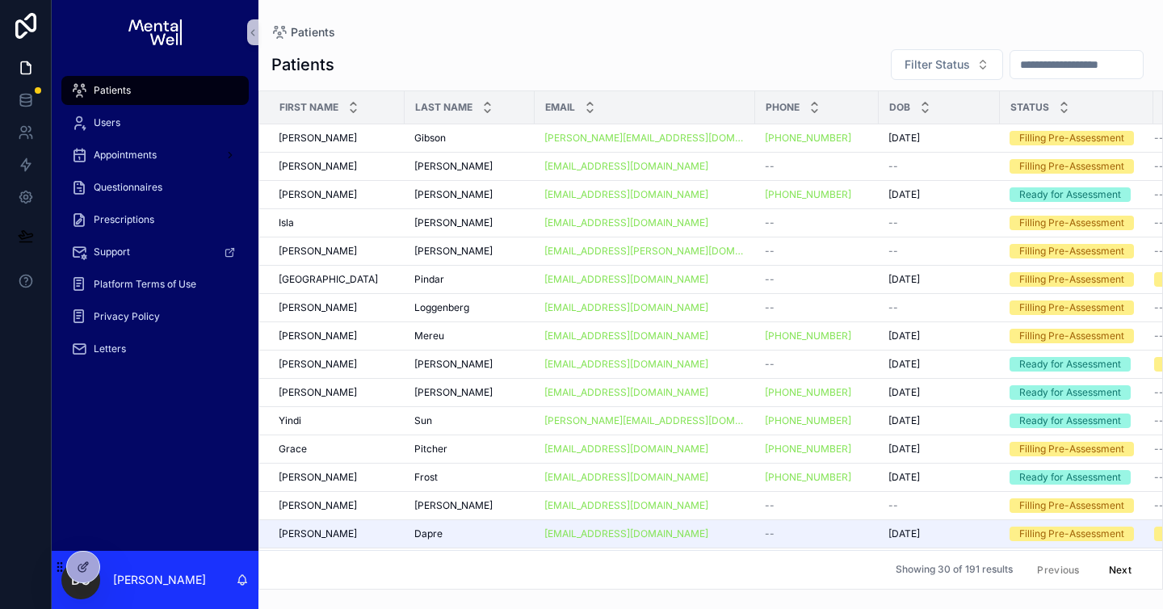
scroll to position [0, 101]
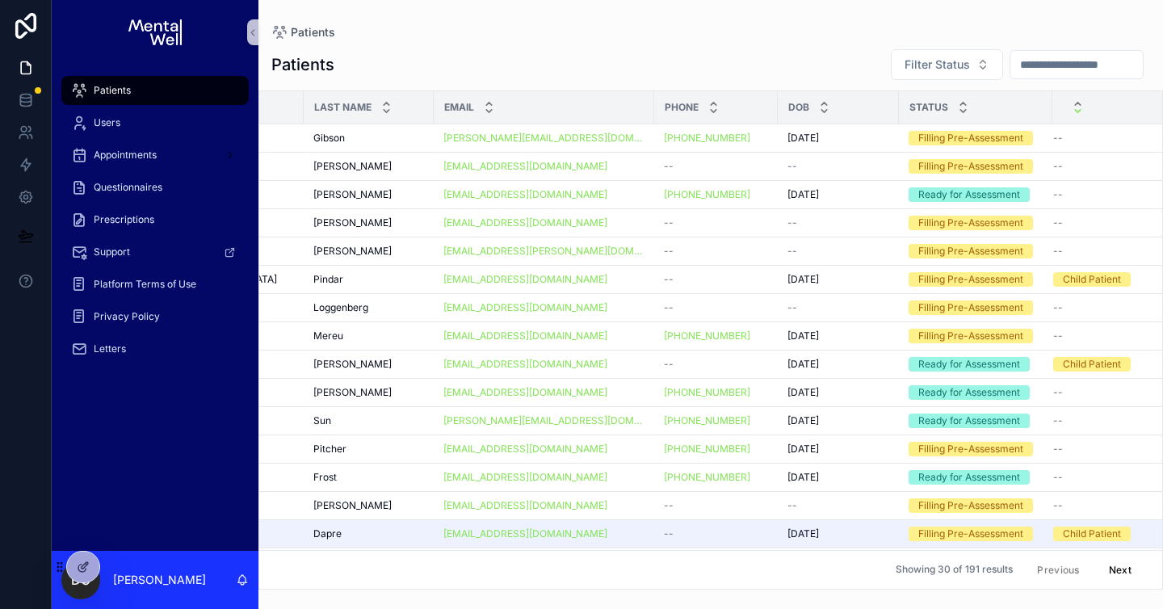
click at [1072, 114] on icon "scrollable content" at bounding box center [1077, 111] width 10 height 10
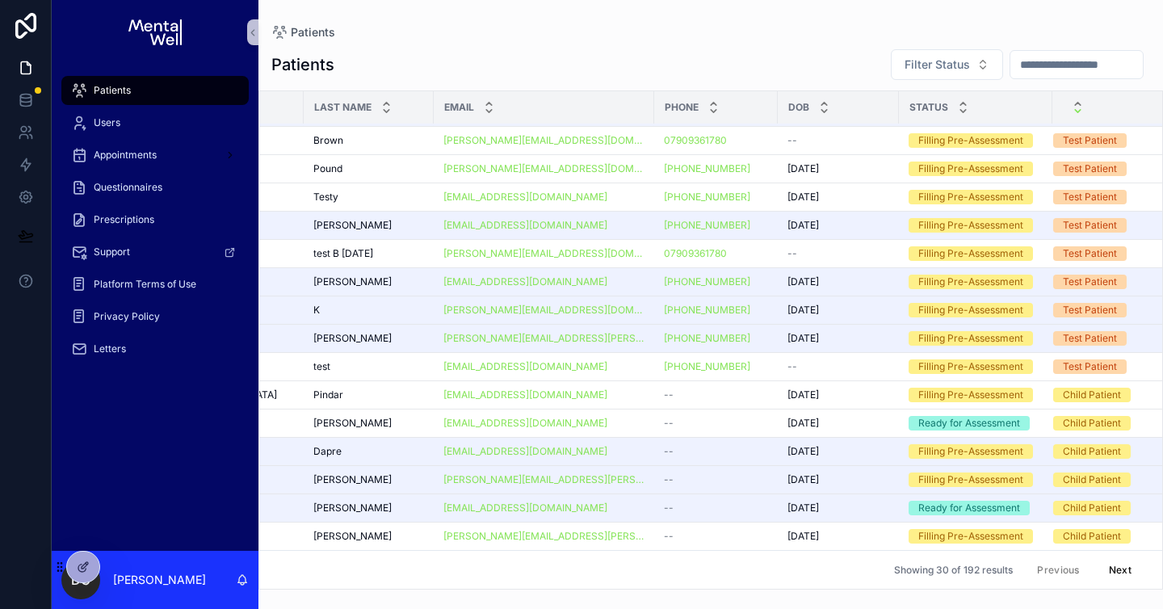
scroll to position [421, 0]
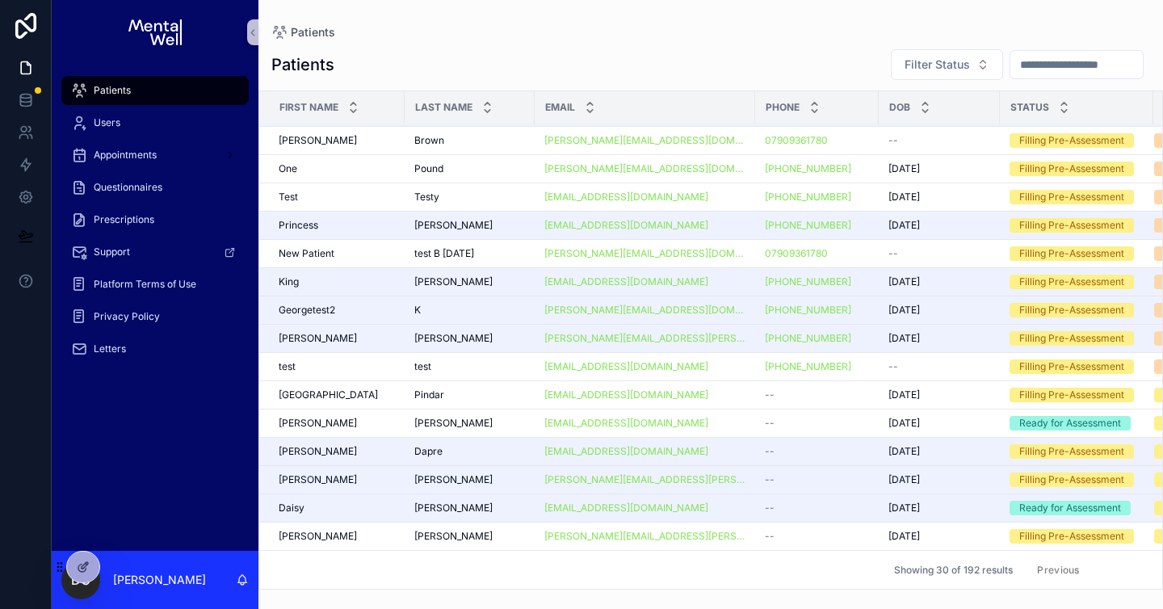
click at [1109, 563] on button "Next" at bounding box center [1119, 569] width 45 height 25
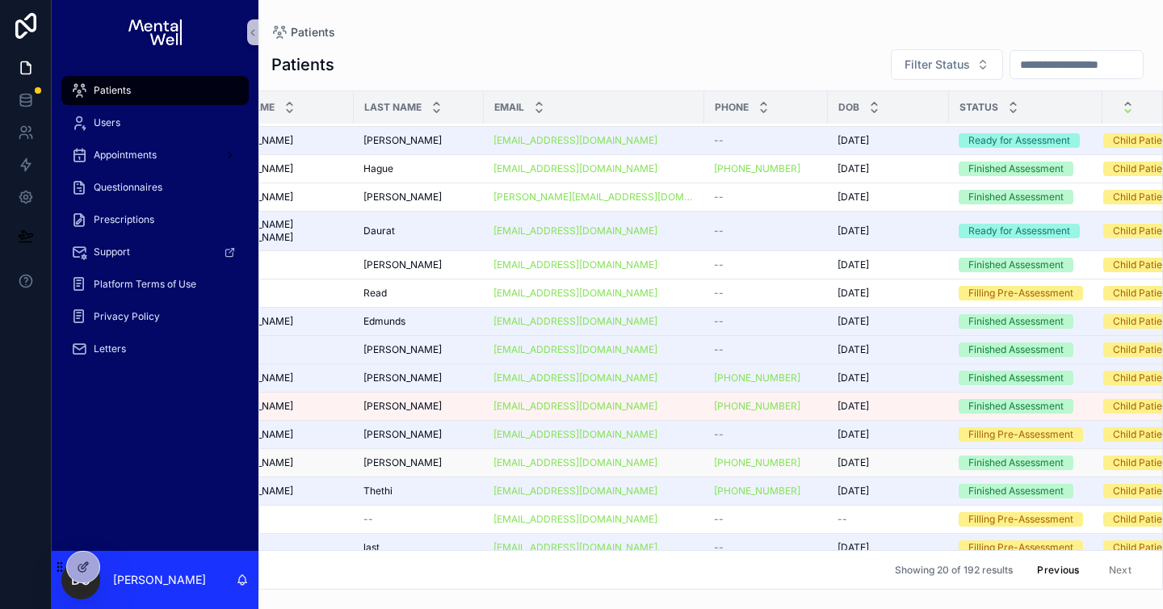
scroll to position [139, 0]
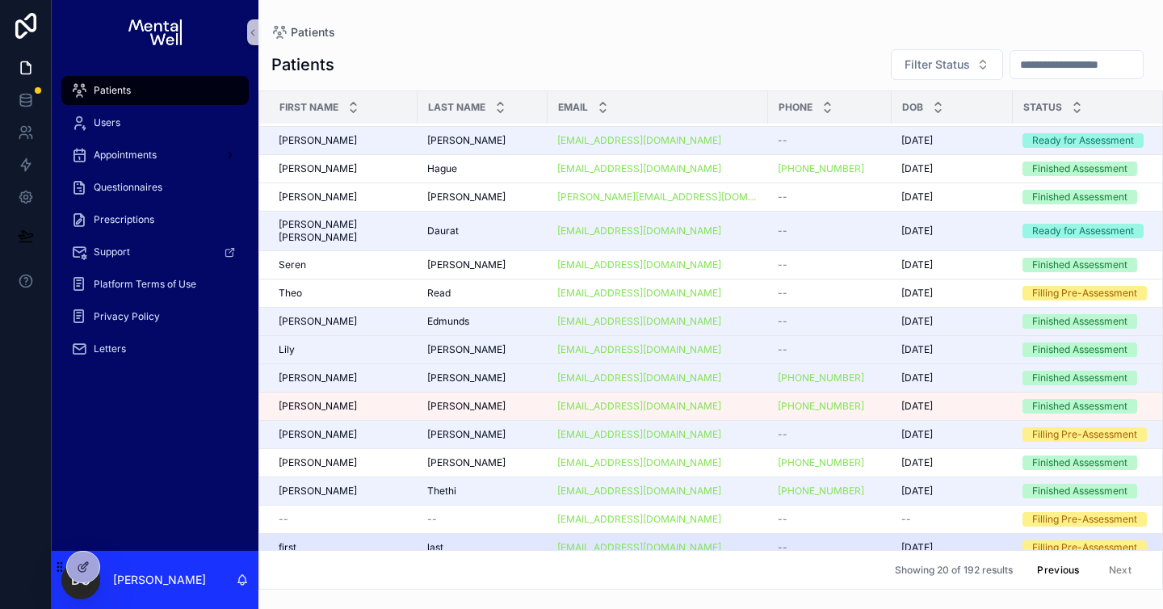
click at [814, 541] on div "--" at bounding box center [829, 547] width 104 height 13
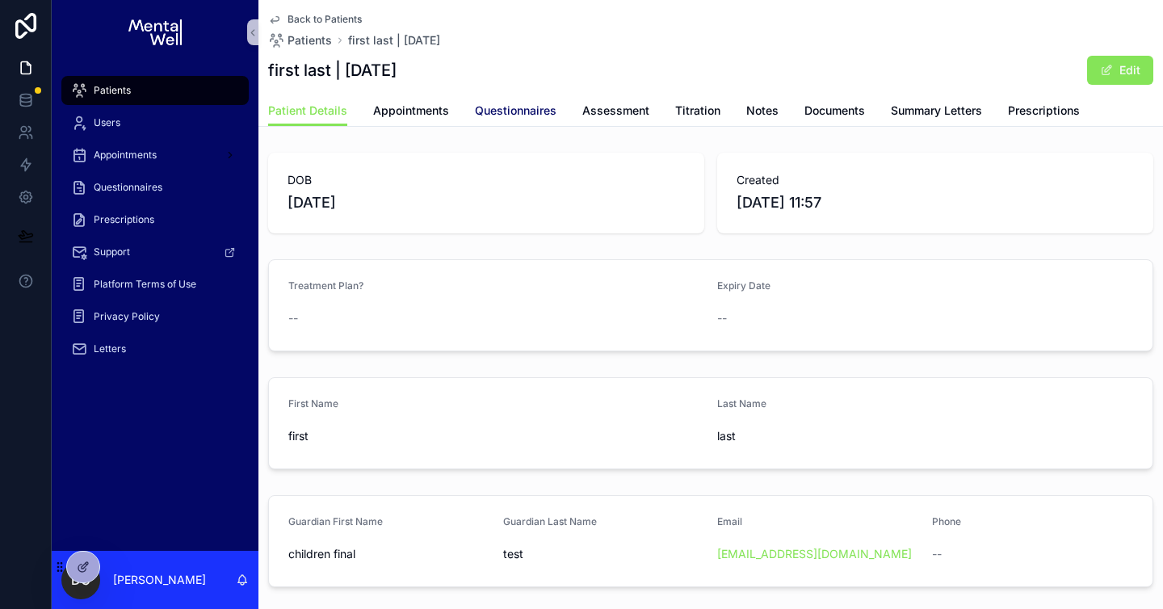
click at [500, 111] on span "Questionnaires" at bounding box center [516, 111] width 82 height 16
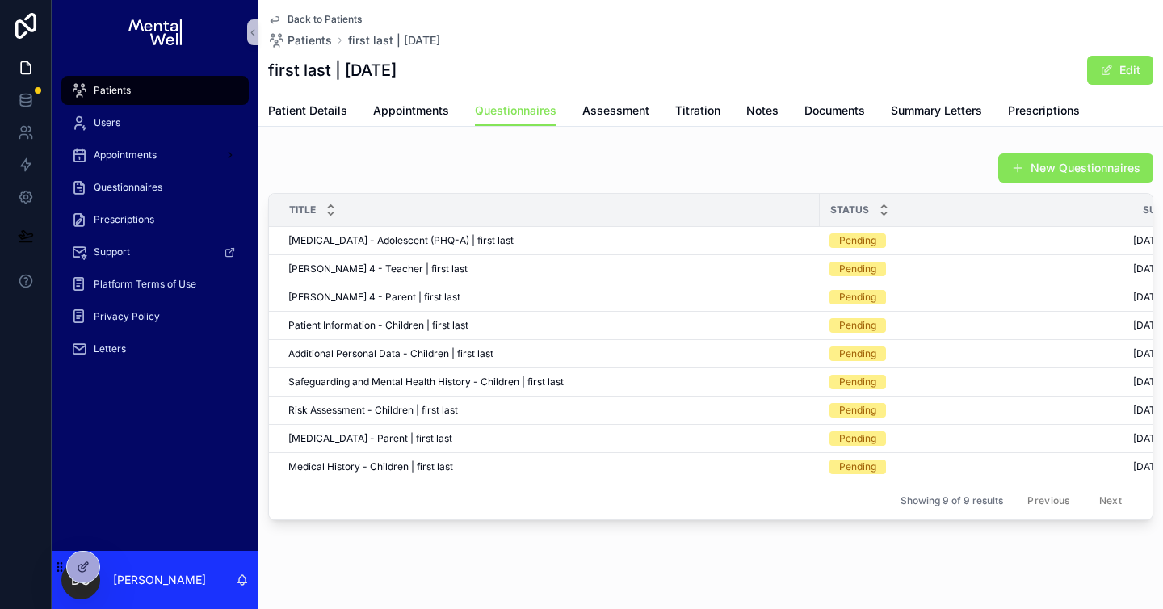
click at [164, 98] on div "Patients" at bounding box center [155, 91] width 168 height 26
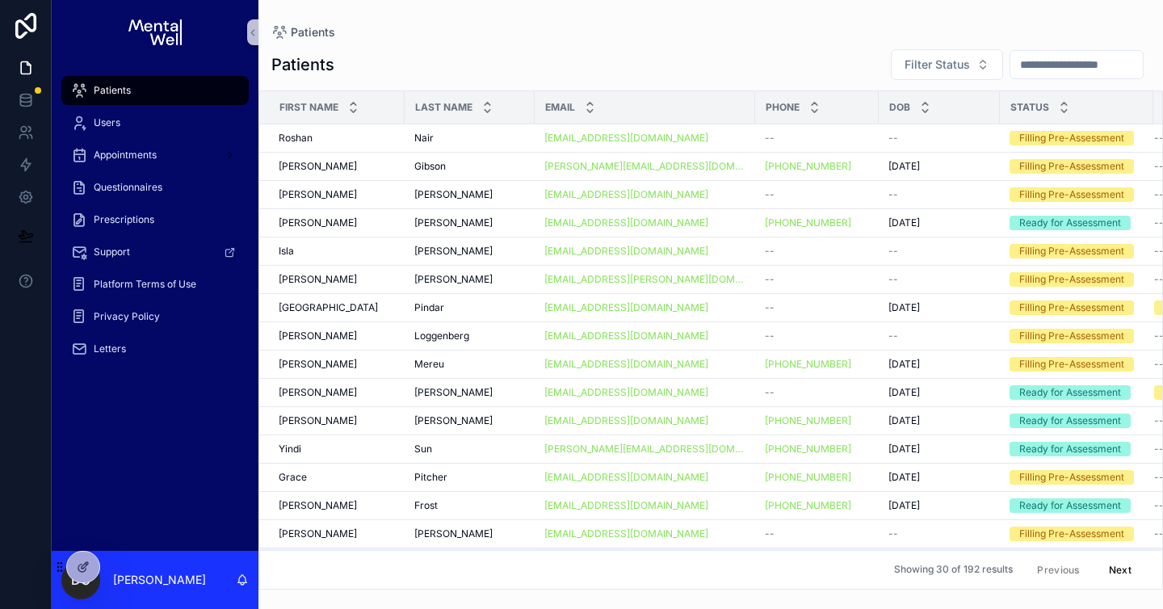
click at [1026, 56] on input "scrollable content" at bounding box center [1076, 64] width 132 height 23
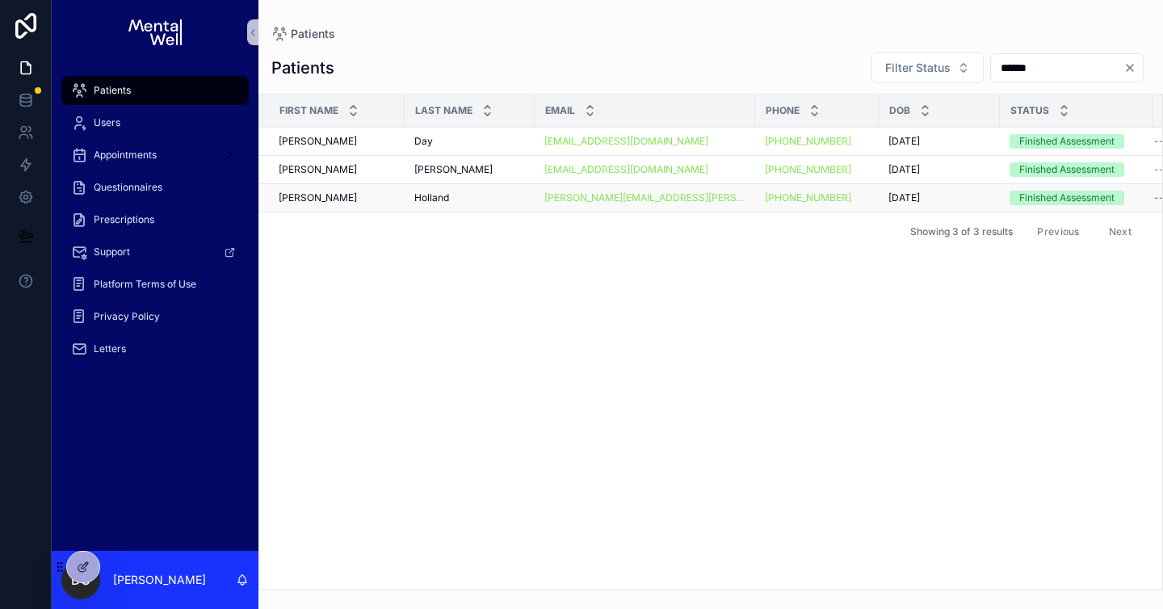
type input "******"
click at [471, 195] on div "[PERSON_NAME] [PERSON_NAME]" at bounding box center [469, 197] width 111 height 13
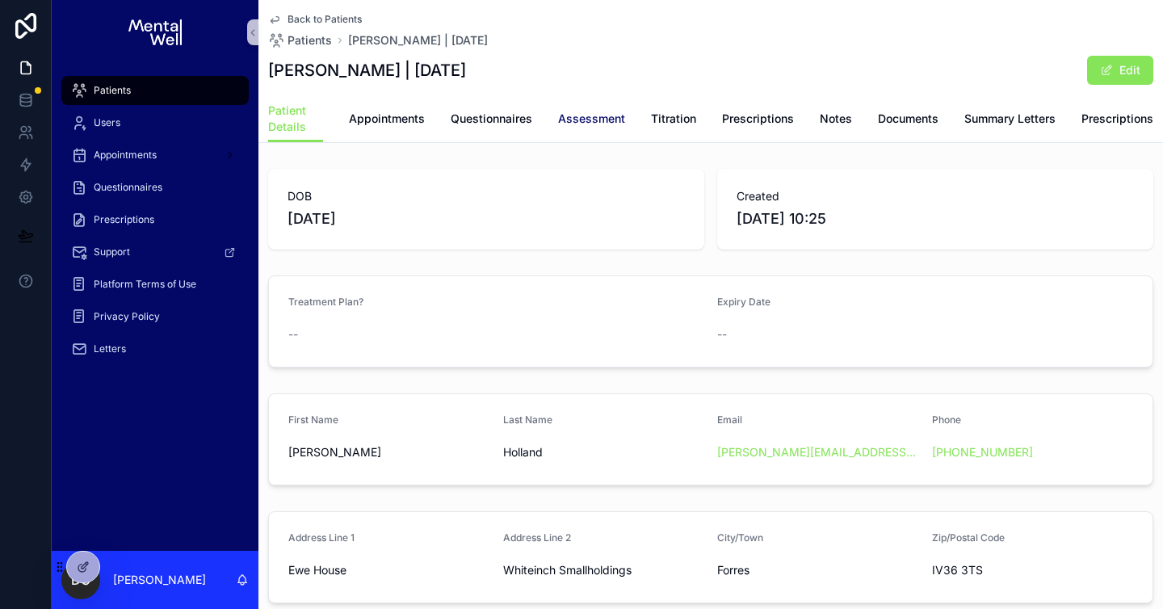
click at [575, 119] on span "Assessment" at bounding box center [591, 119] width 67 height 16
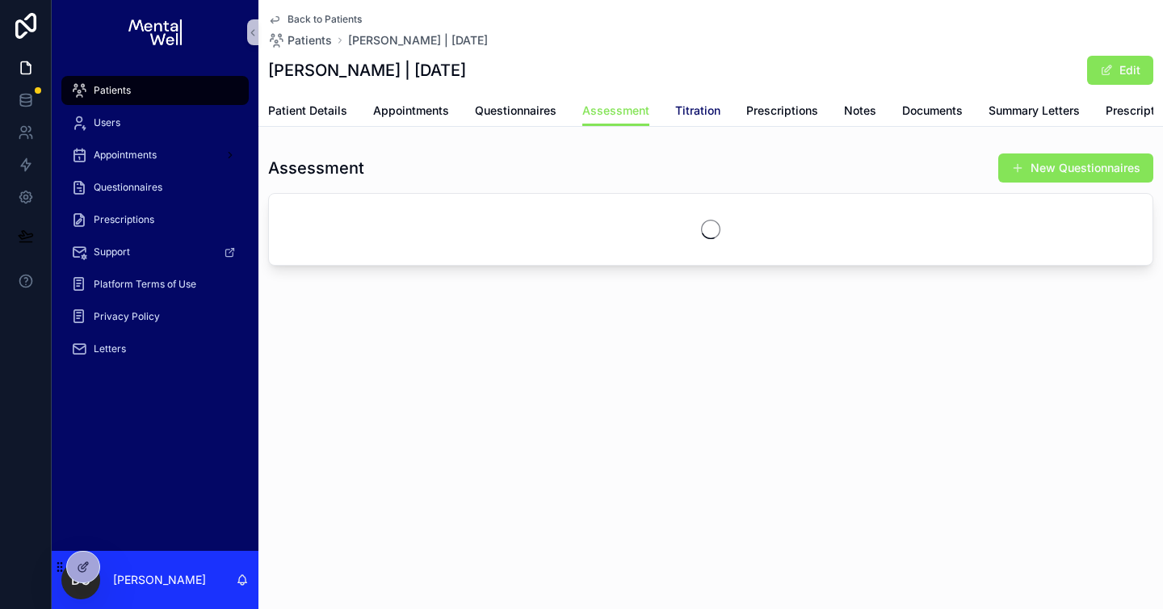
click at [701, 108] on span "Titration" at bounding box center [697, 111] width 45 height 16
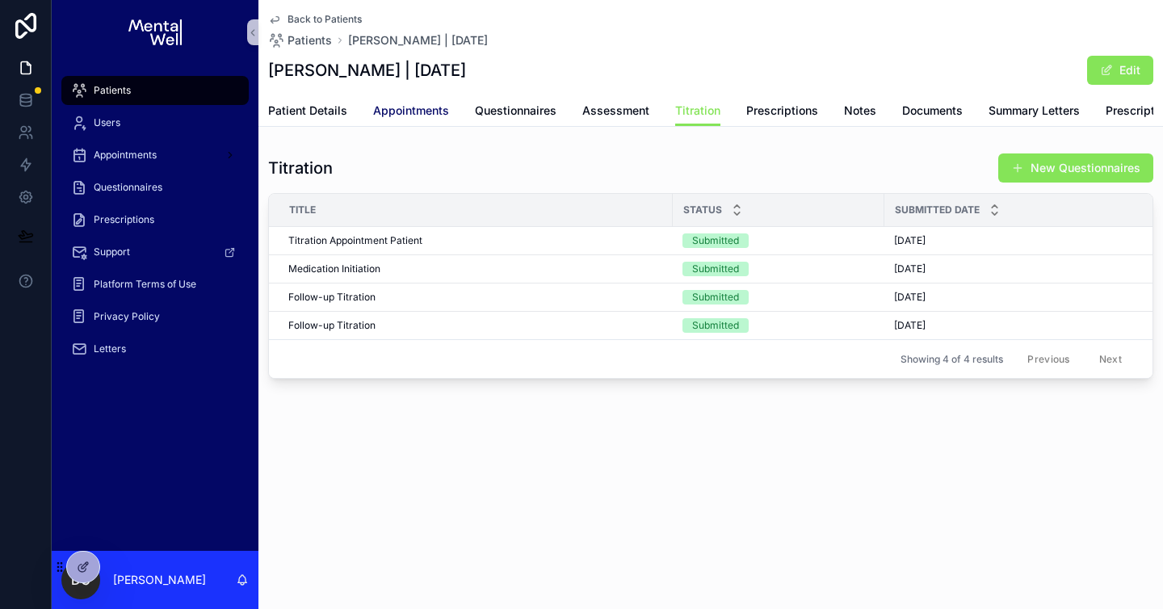
click at [438, 114] on span "Appointments" at bounding box center [411, 111] width 76 height 16
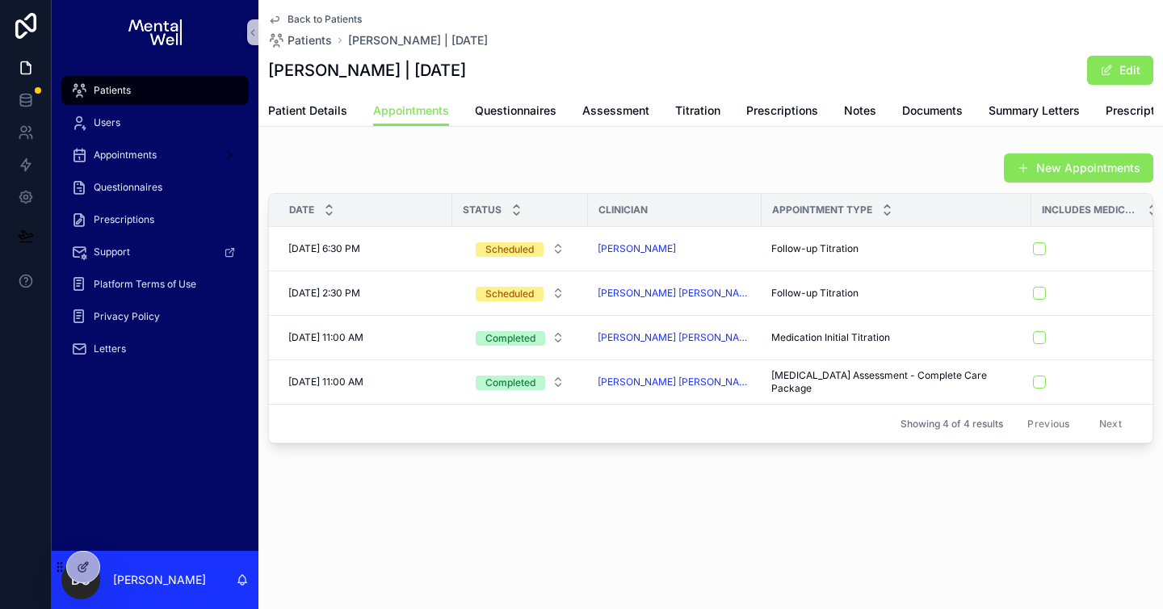
click at [134, 89] on div "Patients" at bounding box center [155, 91] width 168 height 26
